Goal: Task Accomplishment & Management: Complete application form

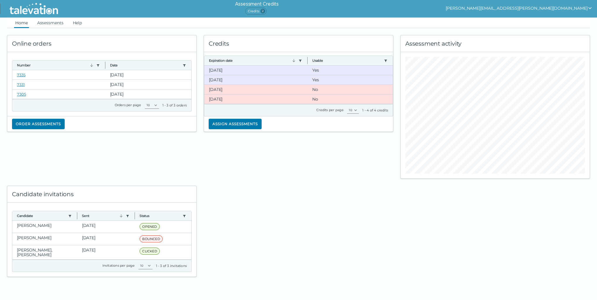
click at [245, 204] on div at bounding box center [298, 228] width 197 height 98
click at [230, 122] on button "Assign assessments" at bounding box center [235, 124] width 53 height 11
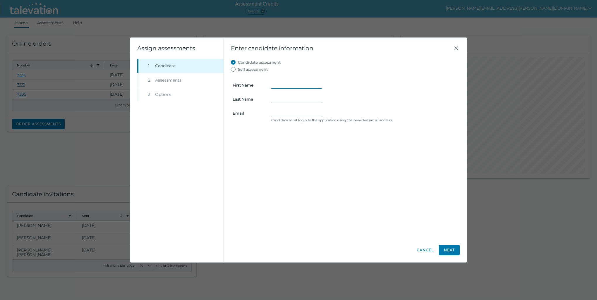
click at [276, 86] on input "First Name" at bounding box center [296, 85] width 50 height 7
type input "[PERSON_NAME]"
type input "May"
type input "[EMAIL_ADDRESS][DOMAIN_NAME]"
click at [451, 252] on button "Next" at bounding box center [449, 250] width 21 height 11
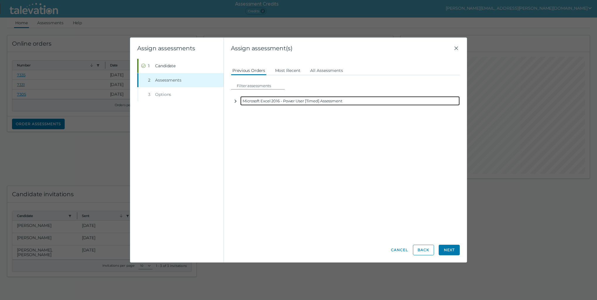
click at [235, 102] on icon "button" at bounding box center [236, 101] width 2 height 3
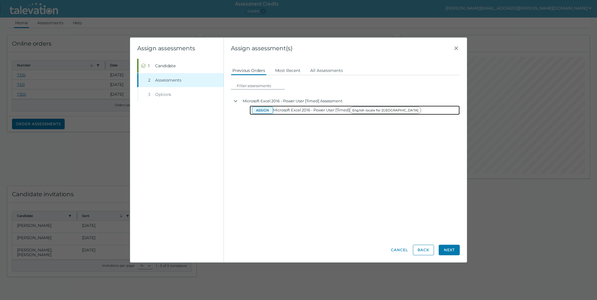
click at [267, 111] on button "Assign" at bounding box center [262, 110] width 21 height 7
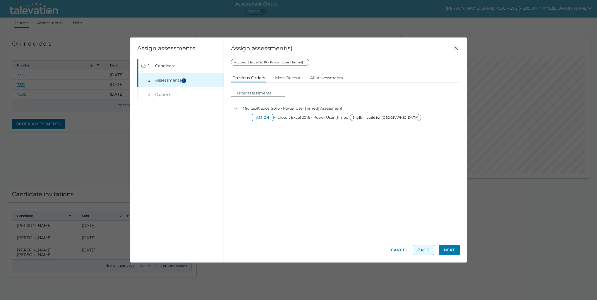
click at [422, 249] on button "Back" at bounding box center [423, 250] width 21 height 11
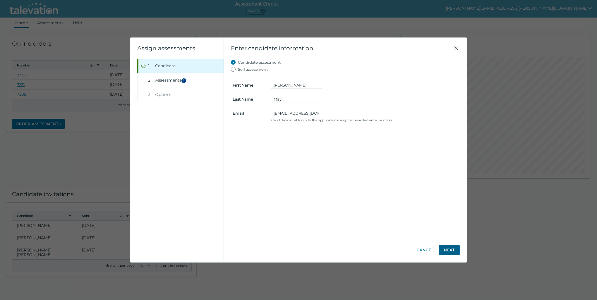
click at [447, 252] on button "Next" at bounding box center [449, 250] width 21 height 11
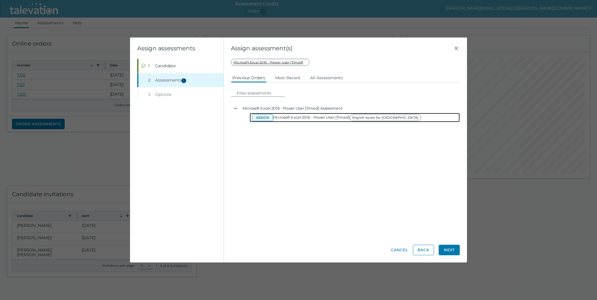
click at [260, 116] on button "Assign" at bounding box center [262, 117] width 21 height 7
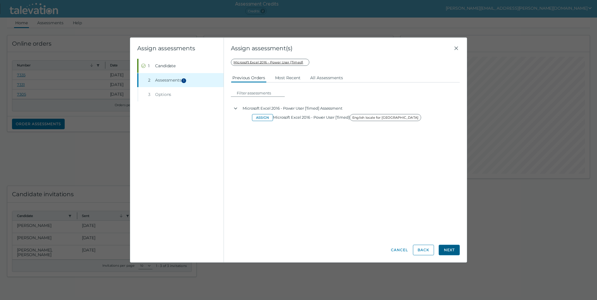
click at [451, 249] on button "Next" at bounding box center [449, 250] width 21 height 11
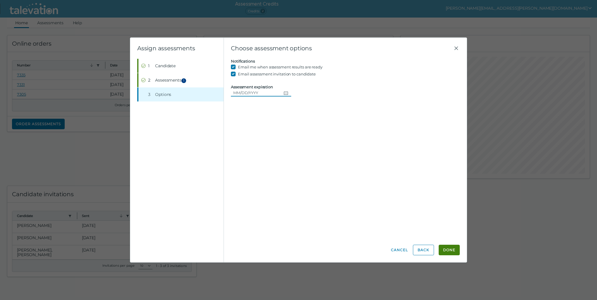
click at [284, 93] on icon "Choose date" at bounding box center [286, 93] width 4 height 4
click at [296, 177] on button "29" at bounding box center [294, 176] width 11 height 11
type input "[DATE]"
click at [450, 251] on button "Done" at bounding box center [449, 250] width 21 height 11
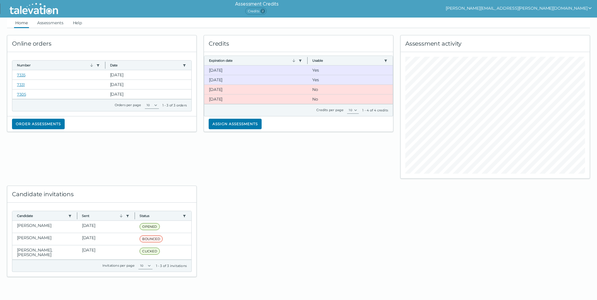
click at [267, 190] on div at bounding box center [298, 228] width 197 height 98
click at [260, 192] on div at bounding box center [298, 228] width 197 height 98
click at [136, 169] on div "Online orders Number Use left or right key to resize the column Date Use left o…" at bounding box center [102, 103] width 197 height 151
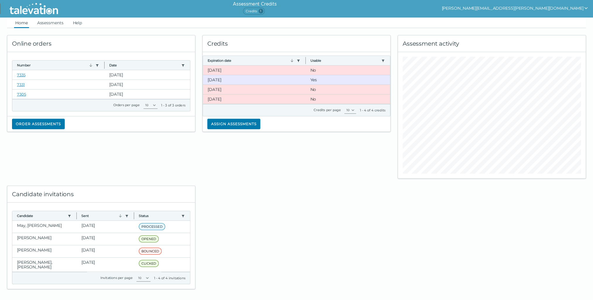
click at [183, 168] on div "Online orders Number Use left or right key to resize the column Date Use left o…" at bounding box center [101, 103] width 195 height 151
